Goal: Information Seeking & Learning: Learn about a topic

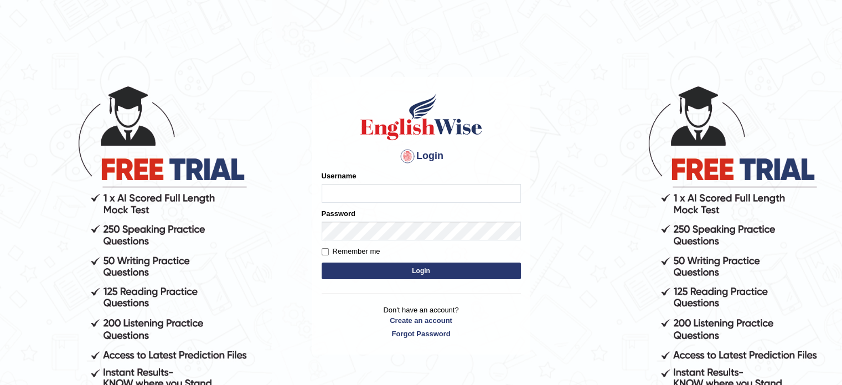
type input "Himabind"
click at [401, 267] on button "Login" at bounding box center [421, 270] width 199 height 17
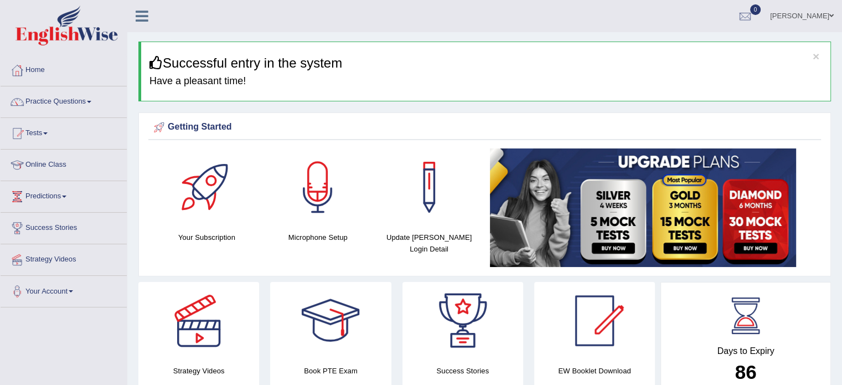
click at [36, 159] on link "Online Class" at bounding box center [64, 163] width 126 height 28
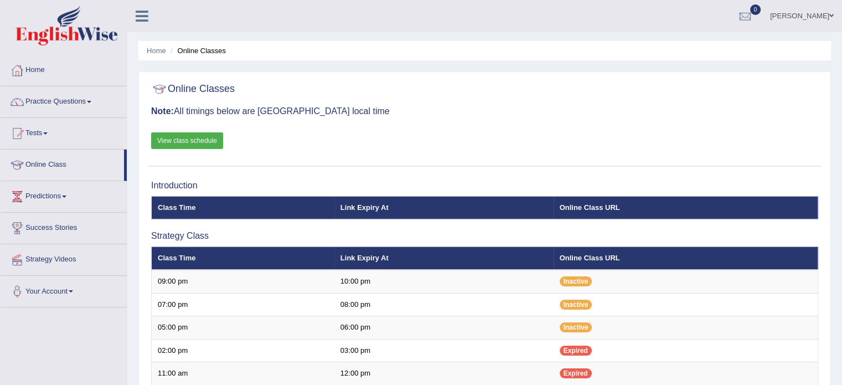
click at [195, 139] on link "View class schedule" at bounding box center [187, 140] width 72 height 17
click at [73, 102] on link "Practice Questions" at bounding box center [64, 100] width 126 height 28
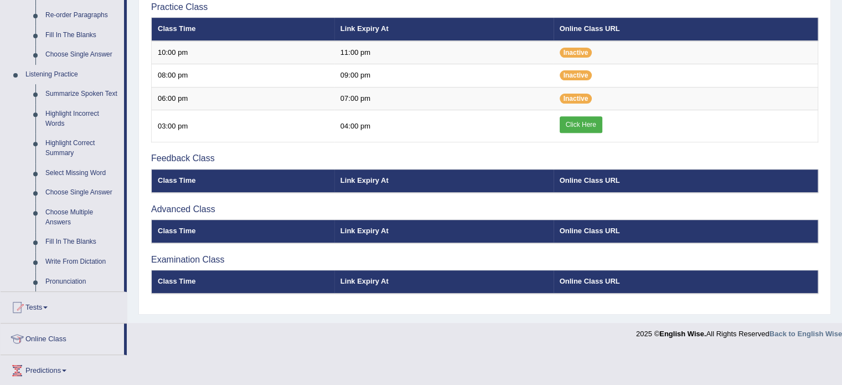
scroll to position [421, 0]
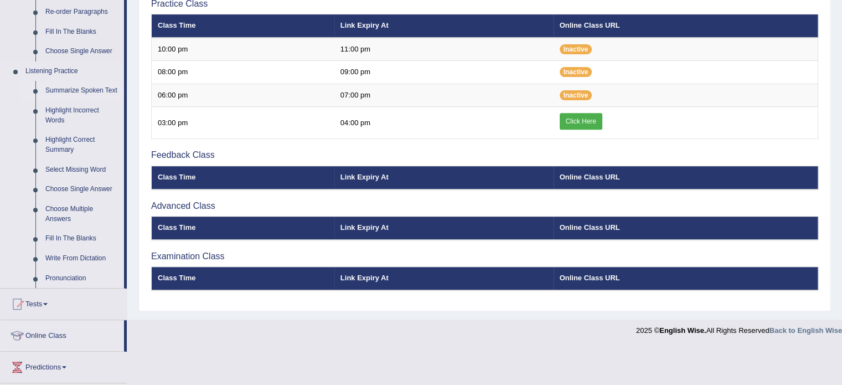
click at [69, 89] on link "Summarize Spoken Text" at bounding box center [82, 91] width 84 height 20
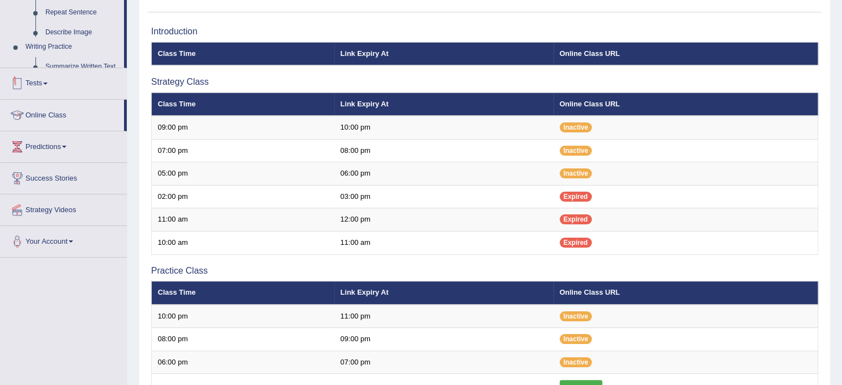
scroll to position [259, 0]
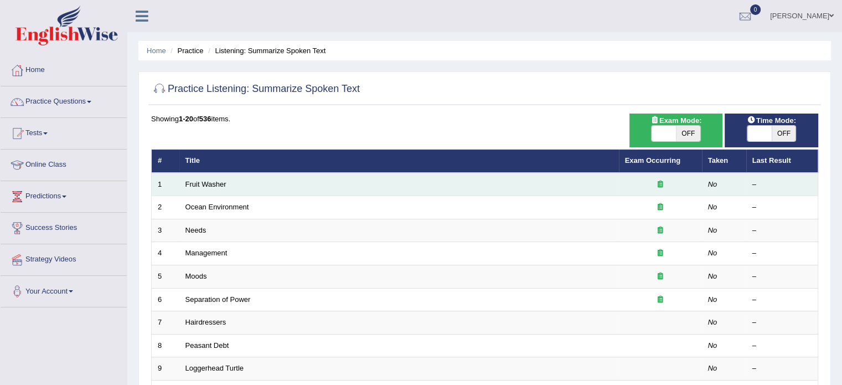
click at [659, 187] on div at bounding box center [660, 184] width 71 height 11
click at [195, 184] on link "Fruit Washer" at bounding box center [205, 184] width 41 height 8
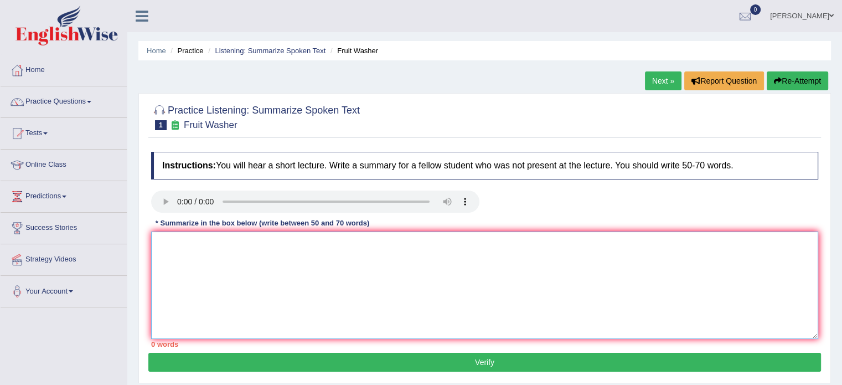
click at [234, 256] on textarea at bounding box center [484, 284] width 667 height 107
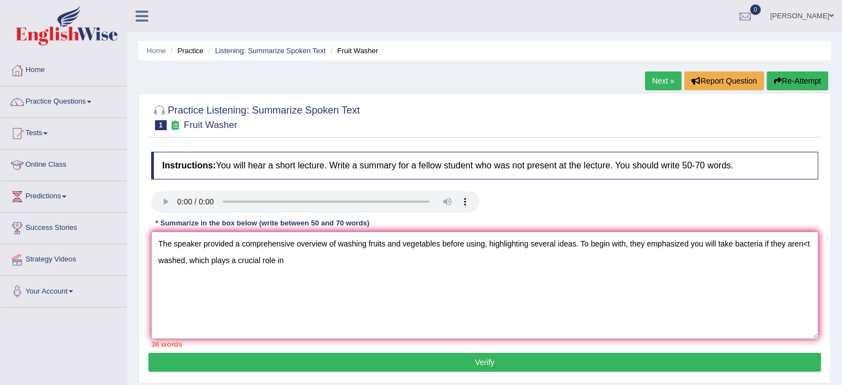
click at [806, 243] on textarea "The speaker provided a comprehensive overview of washing fruits and vegetables …" at bounding box center [484, 284] width 667 height 107
click at [288, 257] on textarea "The speaker provided a comprehensive overview of washing fruits and vegetables …" at bounding box center [484, 284] width 667 height 107
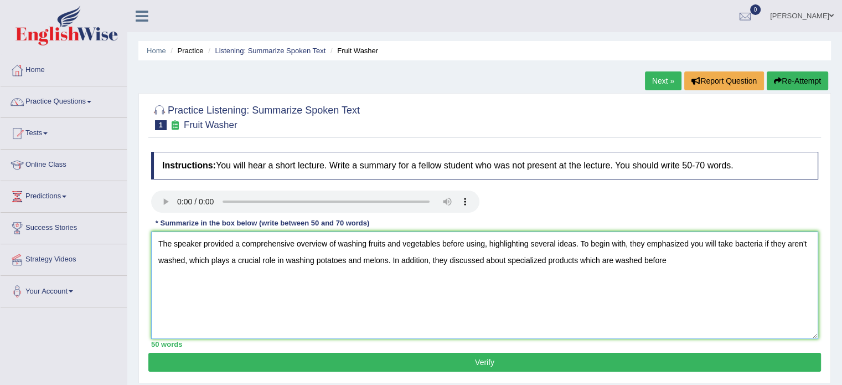
click at [639, 253] on textarea "The speaker provided a comprehensive overview of washing fruits and vegetables …" at bounding box center [484, 284] width 667 height 107
click at [642, 255] on textarea "The speaker provided a comprehensive overview of washing fruits and vegetables …" at bounding box center [484, 284] width 667 height 107
click at [694, 258] on textarea "The speaker provided a comprehensive overview of washing fruits and vegetables …" at bounding box center [484, 284] width 667 height 107
click at [704, 260] on textarea "The speaker provided a comprehensive overview of washing fruits and vegetables …" at bounding box center [484, 284] width 667 height 107
click at [770, 256] on textarea "The speaker provided a comprehensive overview of washing fruits and vegetables …" at bounding box center [484, 284] width 667 height 107
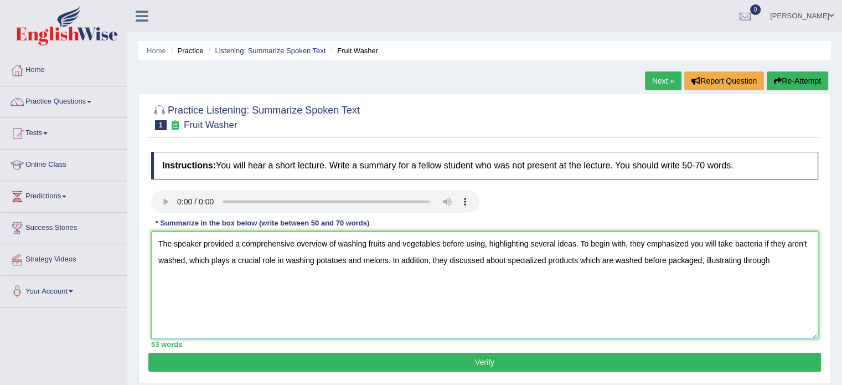
click at [742, 260] on textarea "The speaker provided a comprehensive overview of washing fruits and vegetables …" at bounding box center [484, 284] width 667 height 107
click at [788, 256] on textarea "The speaker provided a comprehensive overview of washing fruits and vegetables …" at bounding box center [484, 284] width 667 height 107
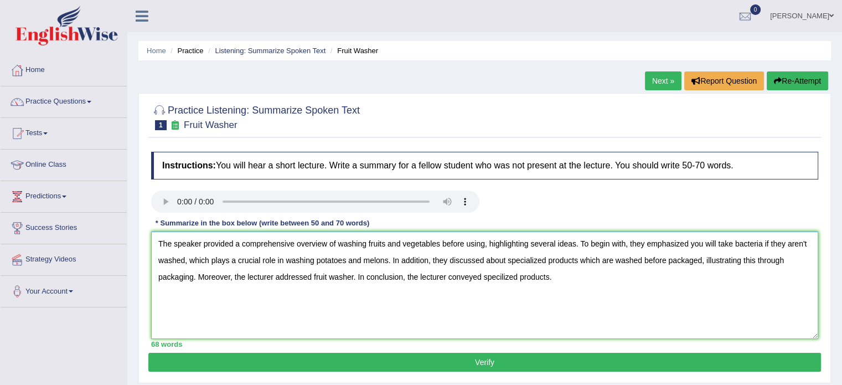
type textarea "The speaker provided a comprehensive overview of washing fruits and vegetables …"
click at [675, 356] on button "Verify" at bounding box center [484, 362] width 672 height 19
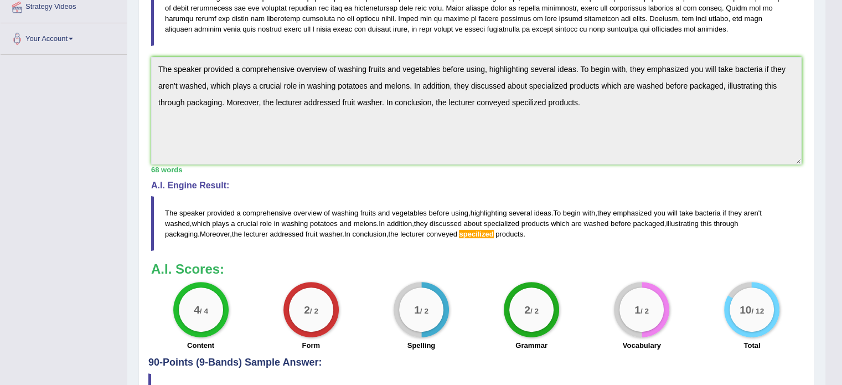
scroll to position [326, 0]
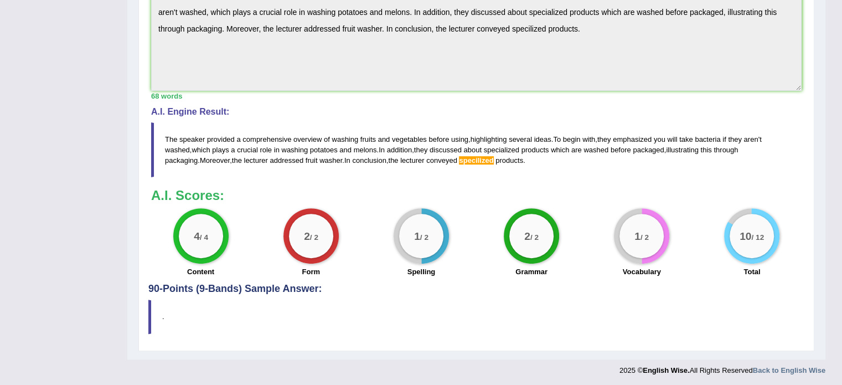
click at [148, 318] on blockquote "." at bounding box center [476, 316] width 656 height 34
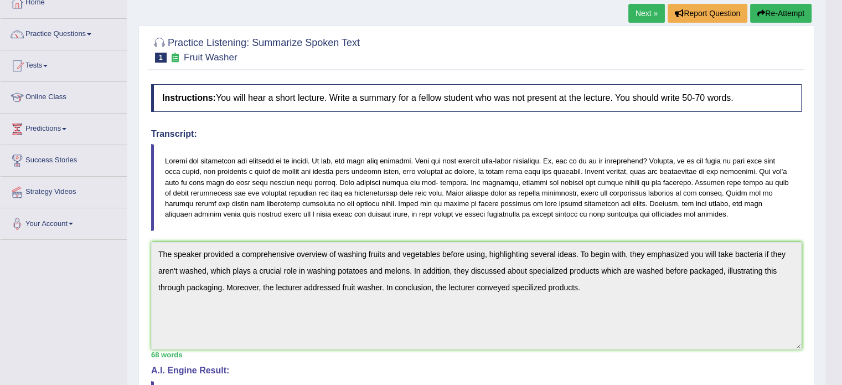
scroll to position [0, 0]
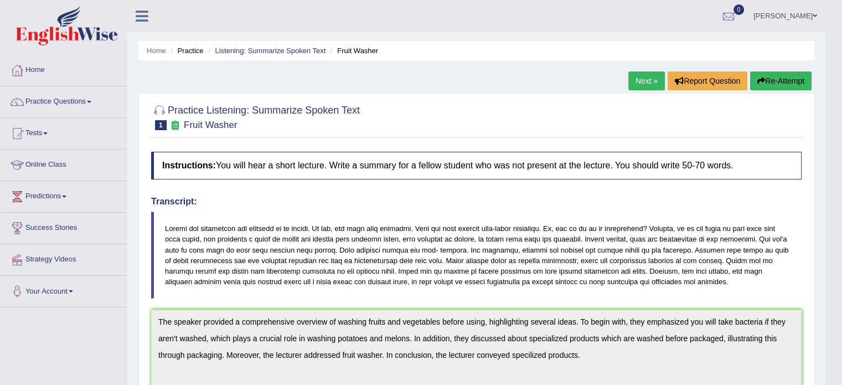
click at [639, 84] on link "Next »" at bounding box center [646, 80] width 37 height 19
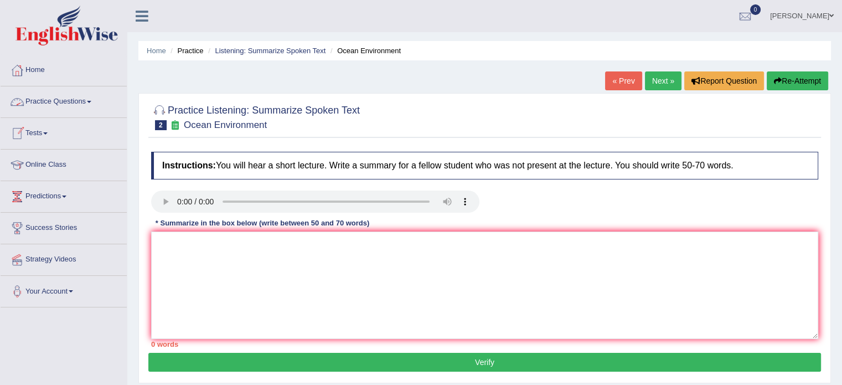
click at [49, 104] on link "Practice Questions" at bounding box center [64, 100] width 126 height 28
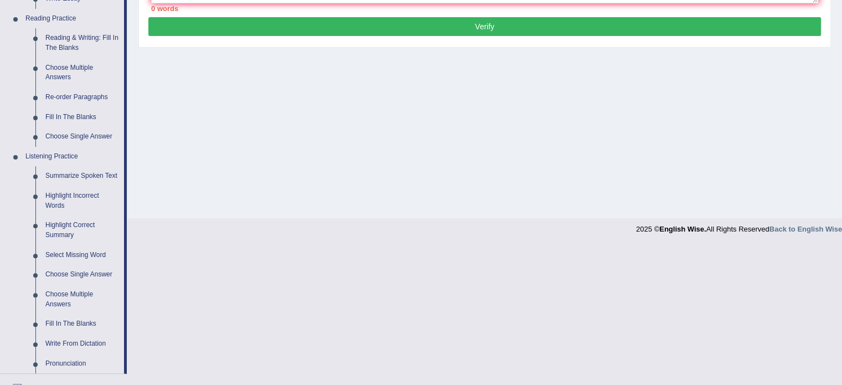
scroll to position [355, 0]
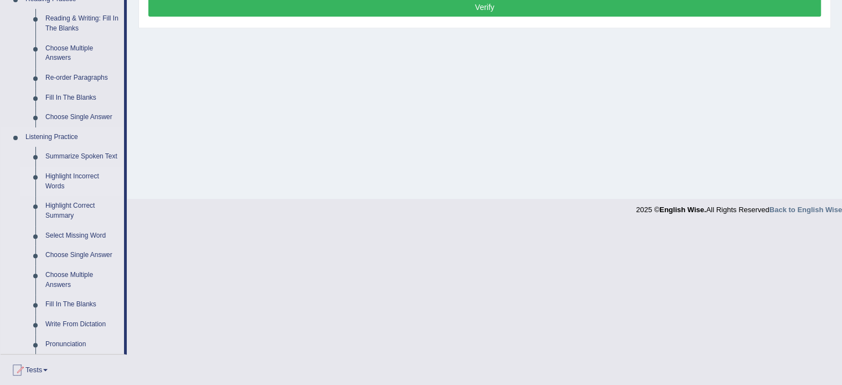
click at [66, 180] on link "Highlight Incorrect Words" at bounding box center [82, 181] width 84 height 29
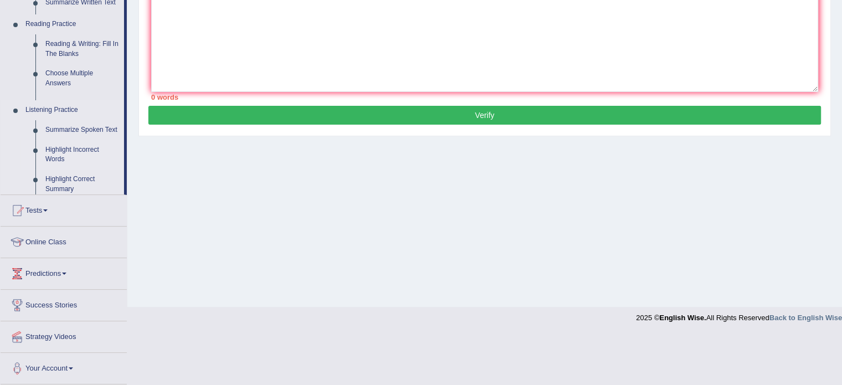
scroll to position [196, 0]
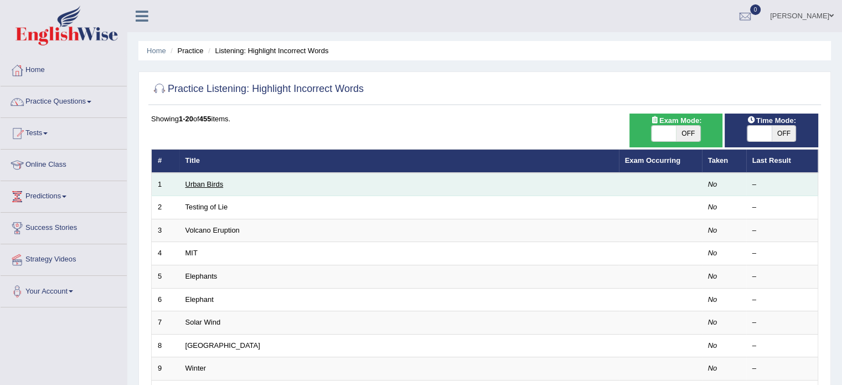
click at [221, 186] on link "Urban Birds" at bounding box center [204, 184] width 38 height 8
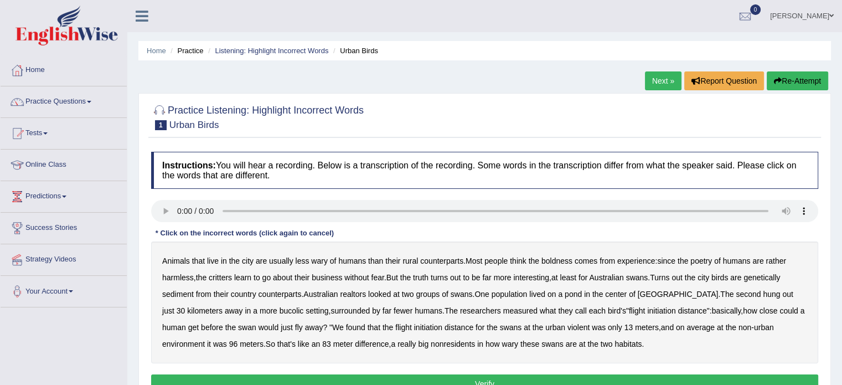
click at [702, 257] on b "poetry" at bounding box center [701, 260] width 22 height 9
click at [172, 292] on b "sediment" at bounding box center [178, 293] width 32 height 9
click at [454, 341] on b "nonresidents" at bounding box center [453, 343] width 44 height 9
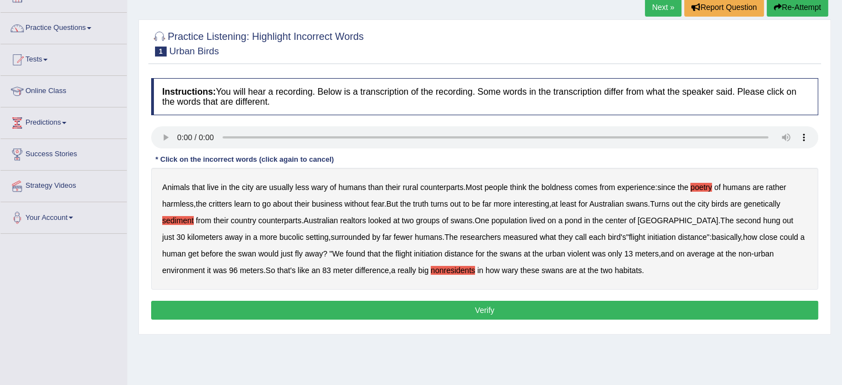
scroll to position [147, 0]
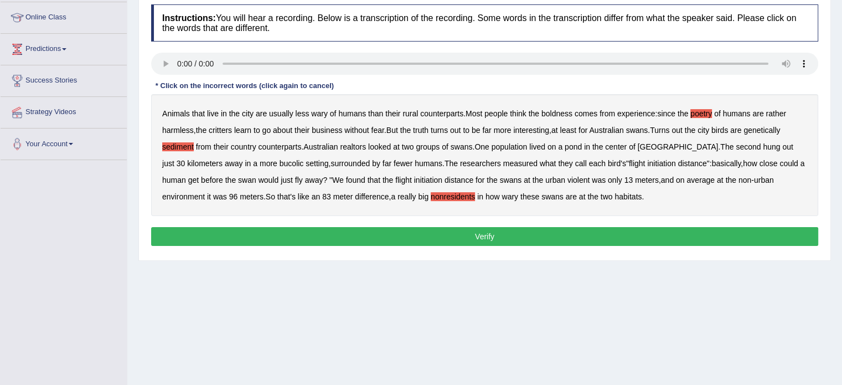
click at [542, 241] on button "Verify" at bounding box center [484, 236] width 667 height 19
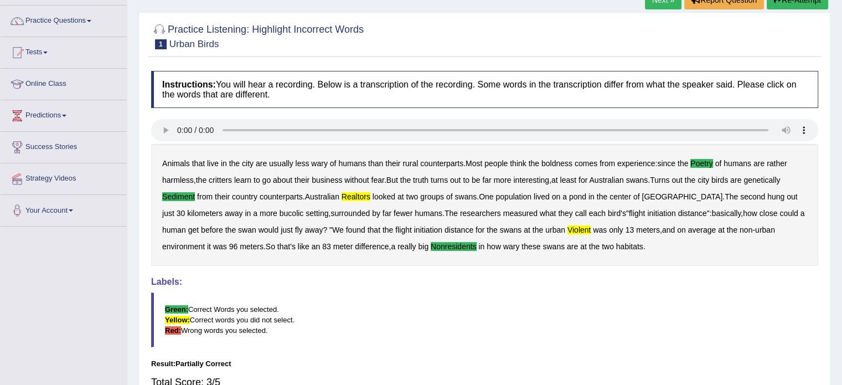
scroll to position [0, 0]
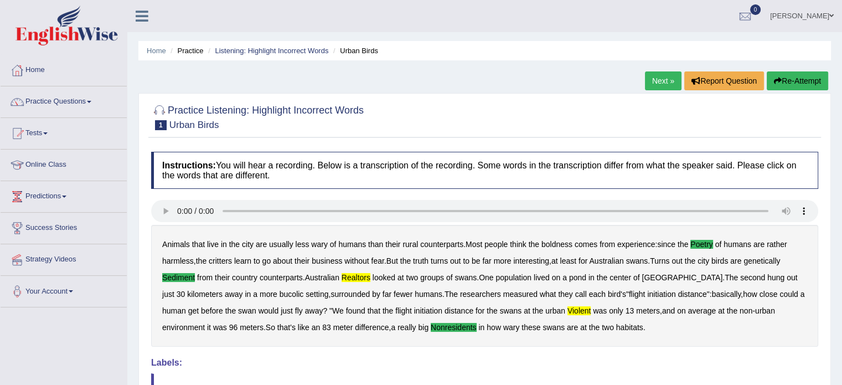
click at [655, 85] on link "Next »" at bounding box center [663, 80] width 37 height 19
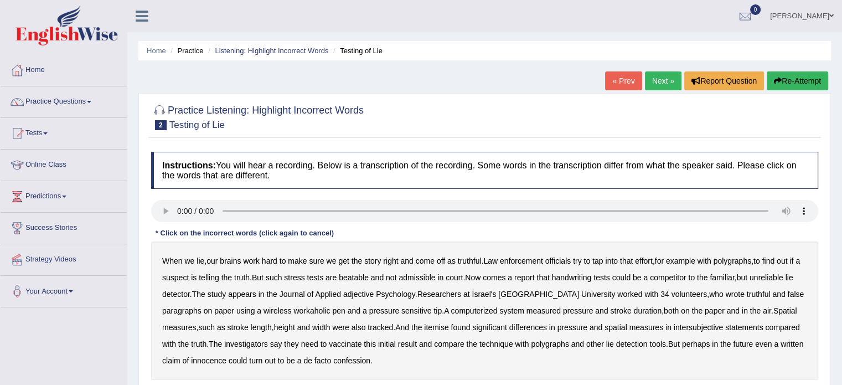
click at [361, 294] on b "adjective" at bounding box center [358, 293] width 30 height 9
click at [293, 311] on b "workaholic" at bounding box center [311, 310] width 37 height 9
click at [773, 311] on b "Spatial" at bounding box center [785, 310] width 24 height 9
click at [424, 329] on b "itemise" at bounding box center [436, 327] width 24 height 9
click at [329, 347] on b "vaccinate" at bounding box center [345, 343] width 33 height 9
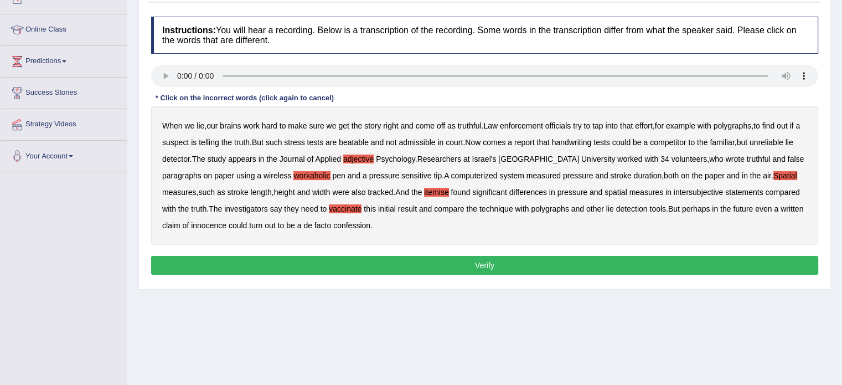
scroll to position [176, 0]
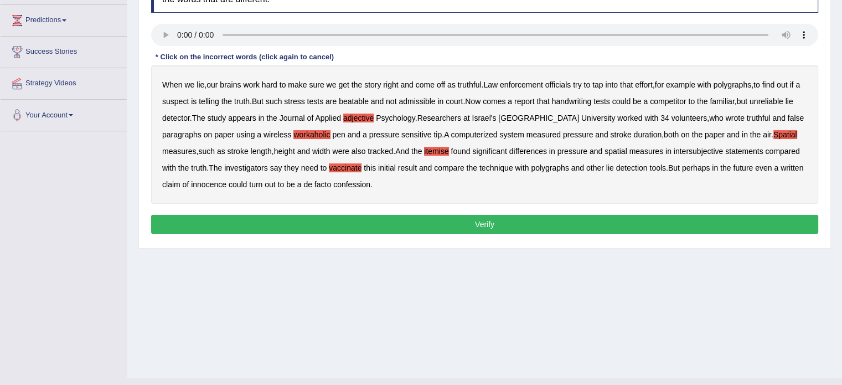
click at [602, 227] on button "Verify" at bounding box center [484, 224] width 667 height 19
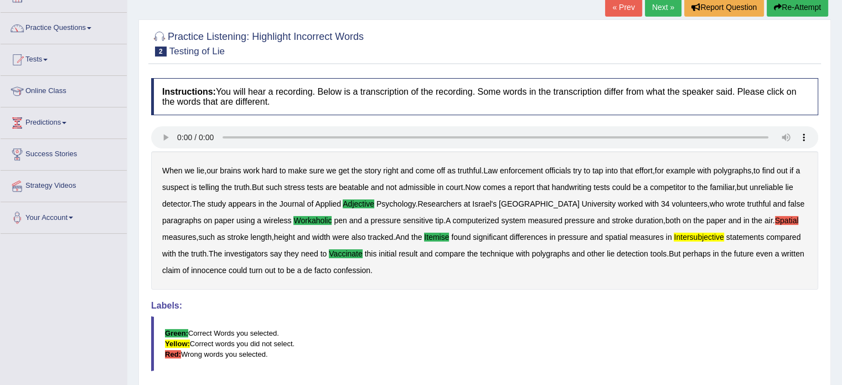
scroll to position [20, 0]
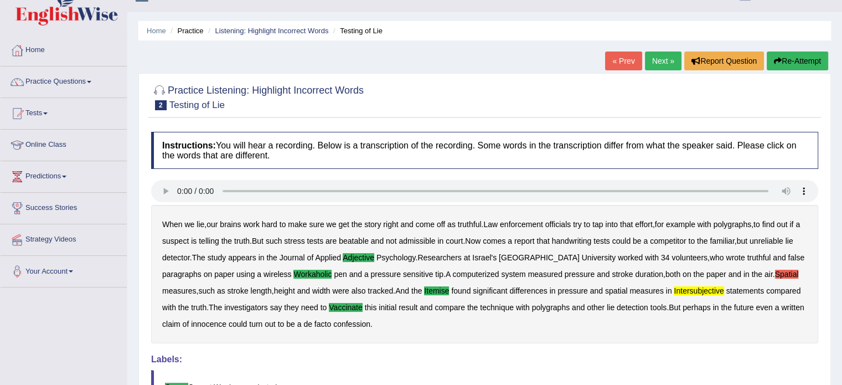
click at [650, 61] on link "Next »" at bounding box center [663, 60] width 37 height 19
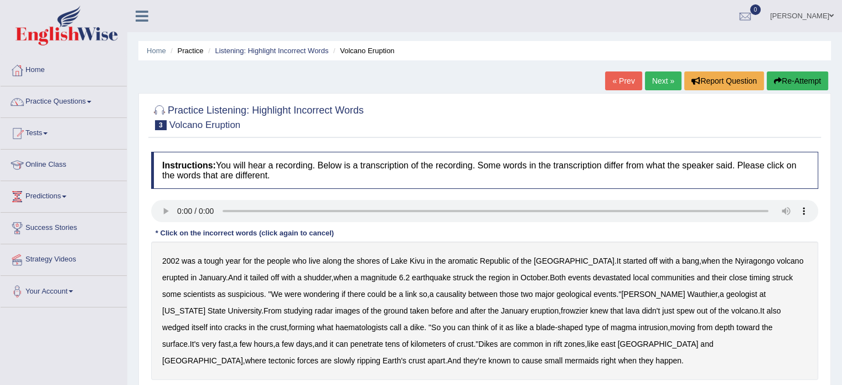
click at [462, 256] on b "aromatic" at bounding box center [463, 260] width 30 height 9
click at [561, 309] on b "frowzier" at bounding box center [574, 310] width 27 height 9
click at [335, 328] on b "haematologists" at bounding box center [361, 327] width 52 height 9
click at [406, 356] on b "Earth's" at bounding box center [394, 360] width 24 height 9
click at [565, 360] on b "mermaids" at bounding box center [582, 360] width 34 height 9
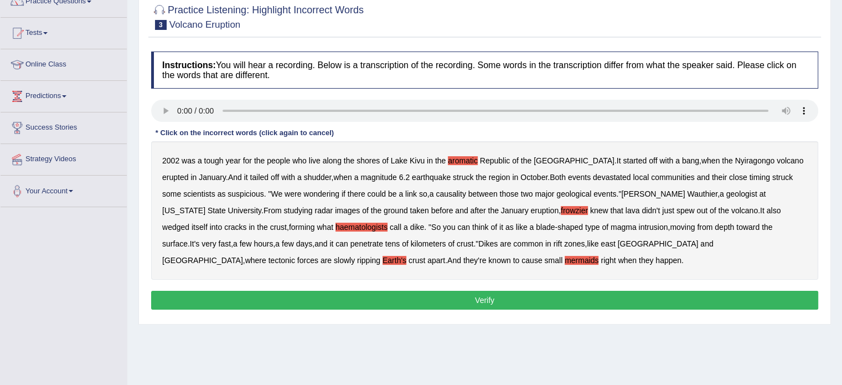
scroll to position [140, 0]
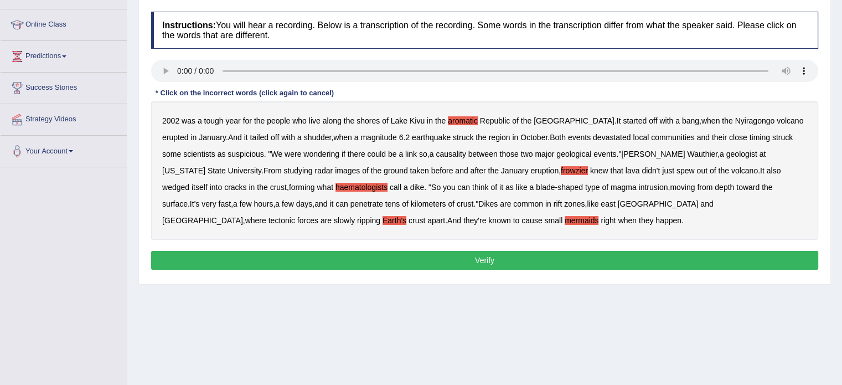
click at [658, 256] on button "Verify" at bounding box center [484, 260] width 667 height 19
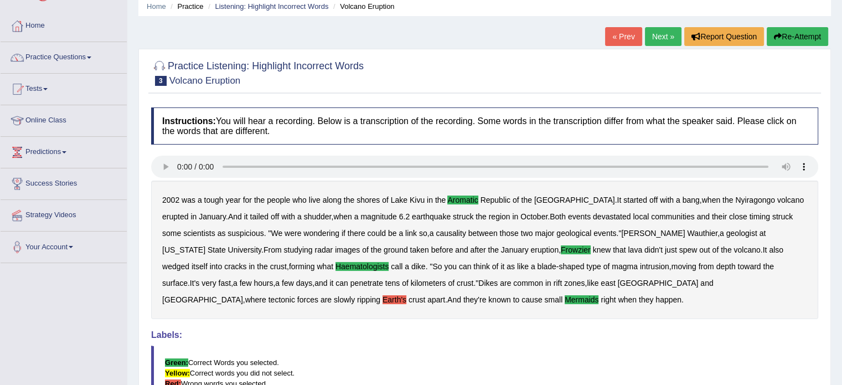
scroll to position [0, 0]
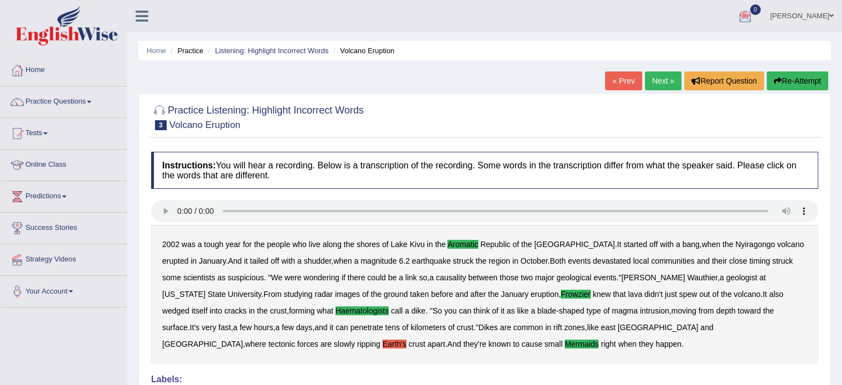
click at [660, 79] on link "Next »" at bounding box center [663, 80] width 37 height 19
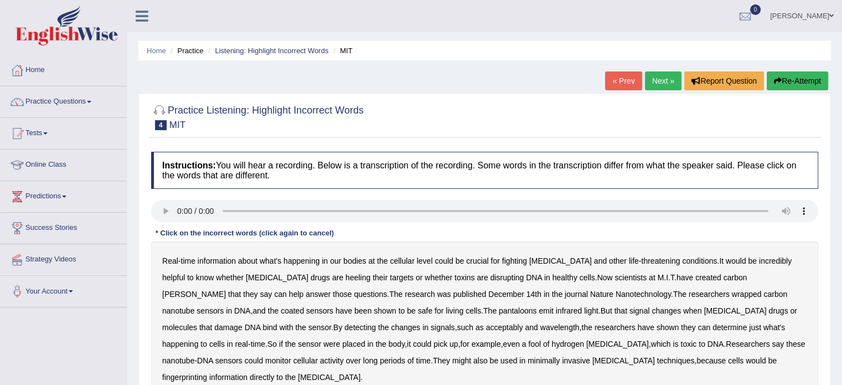
click at [345, 274] on b "heeling" at bounding box center [357, 277] width 25 height 9
click at [226, 289] on b "[PERSON_NAME]" at bounding box center [194, 293] width 64 height 9
click at [499, 312] on b "pantaloons" at bounding box center [518, 310] width 38 height 9
click at [486, 328] on b "acceptably" at bounding box center [504, 327] width 37 height 9
click at [528, 341] on b "fool" at bounding box center [534, 343] width 13 height 9
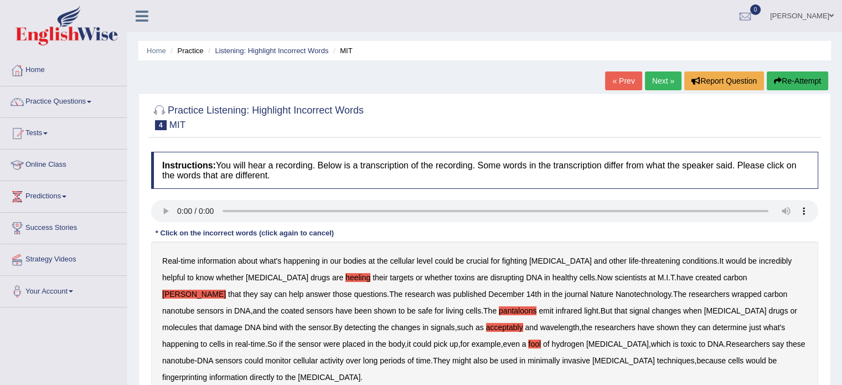
click at [207, 372] on b "fingerprinting" at bounding box center [184, 376] width 45 height 9
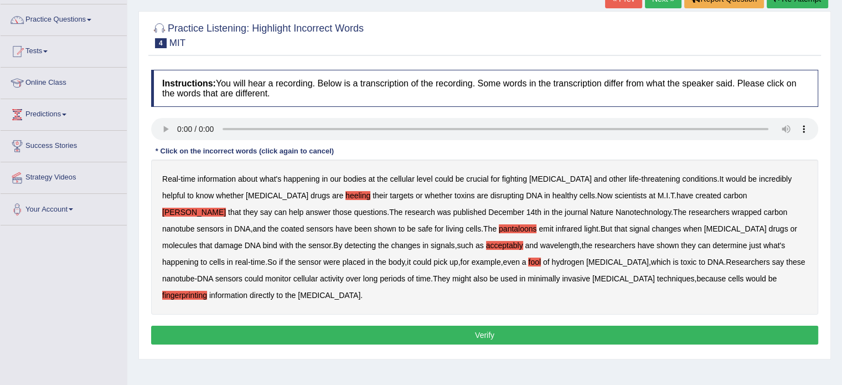
scroll to position [161, 0]
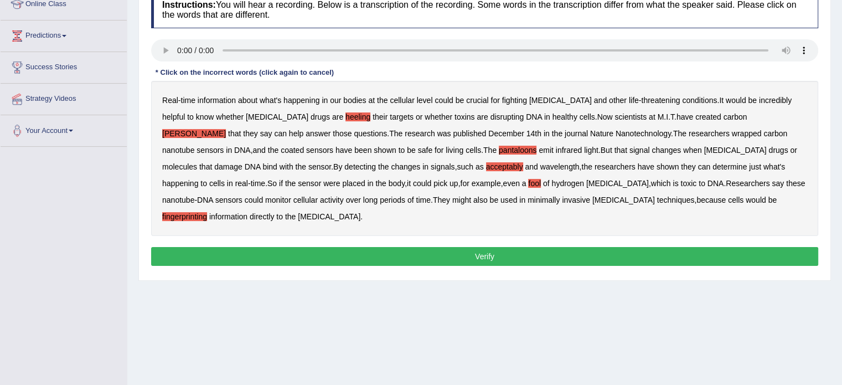
click at [609, 247] on button "Verify" at bounding box center [484, 256] width 667 height 19
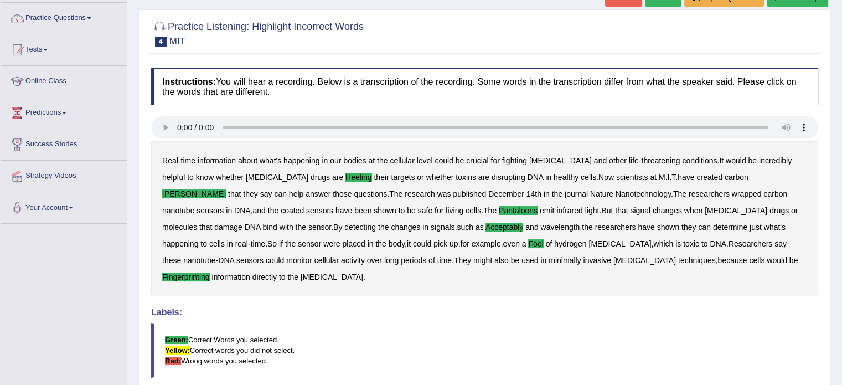
scroll to position [0, 0]
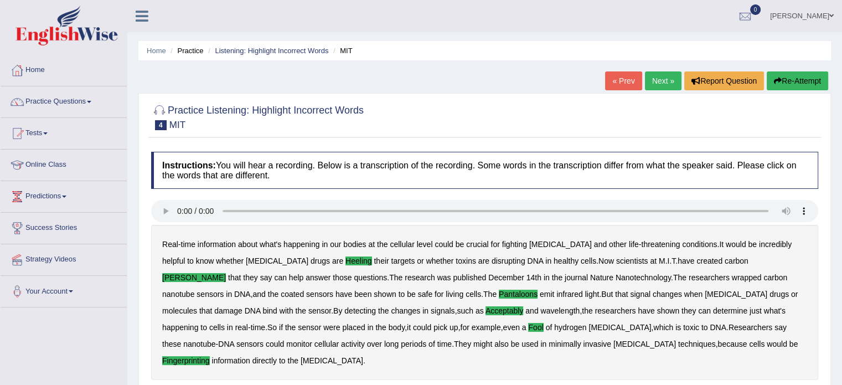
click at [649, 80] on link "Next »" at bounding box center [663, 80] width 37 height 19
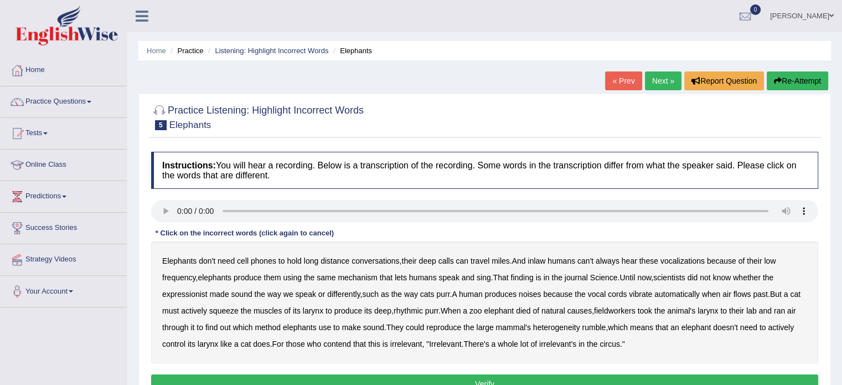
click at [781, 14] on link "[PERSON_NAME]" at bounding box center [802, 14] width 80 height 29
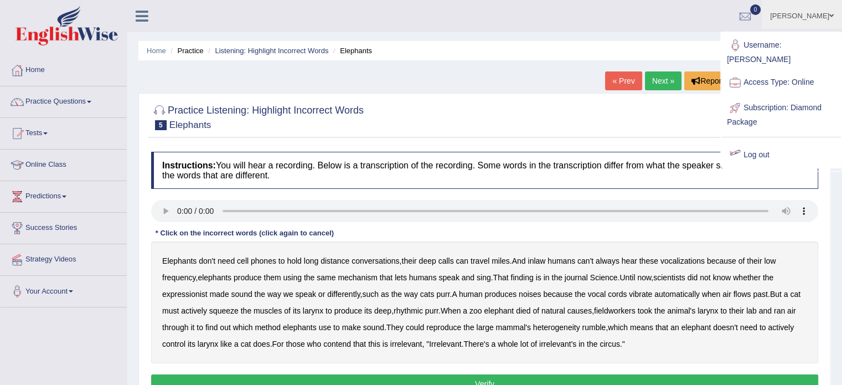
click at [756, 142] on link "Log out" at bounding box center [781, 154] width 120 height 25
